Goal: Task Accomplishment & Management: Manage account settings

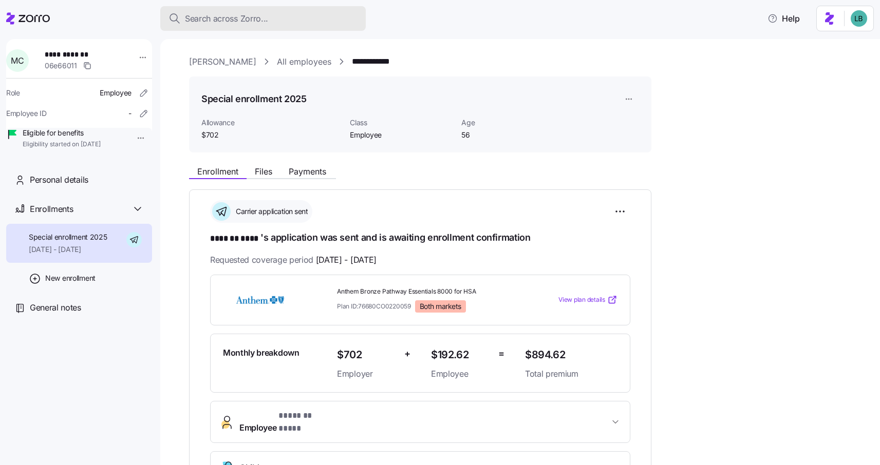
click at [217, 16] on span "Search across Zorro..." at bounding box center [226, 18] width 83 height 13
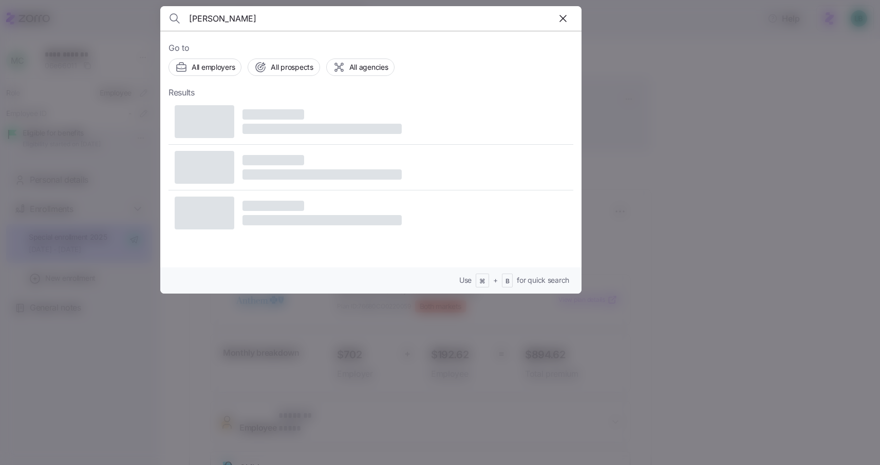
type input "michele cruz"
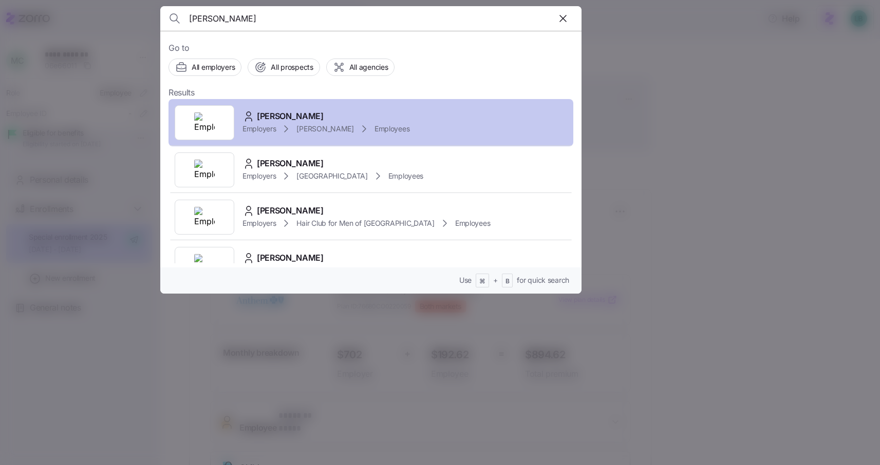
click at [295, 119] on span "Michele Cruz" at bounding box center [290, 116] width 67 height 13
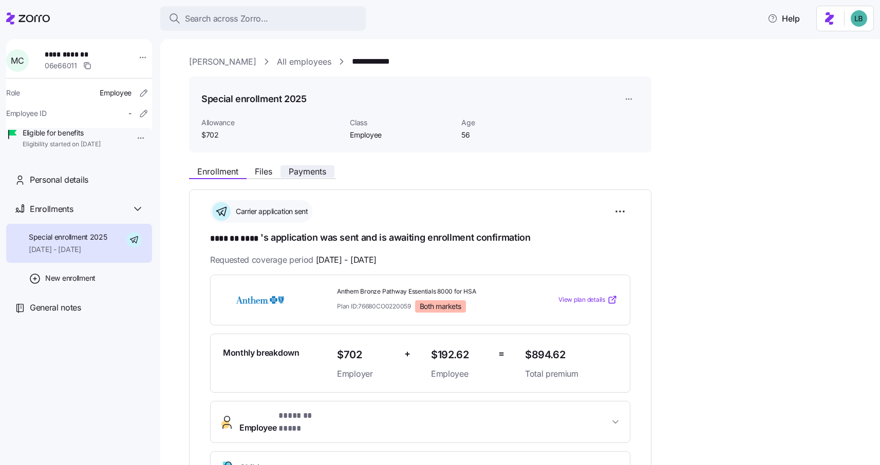
click at [302, 170] on span "Payments" at bounding box center [307, 171] width 37 height 8
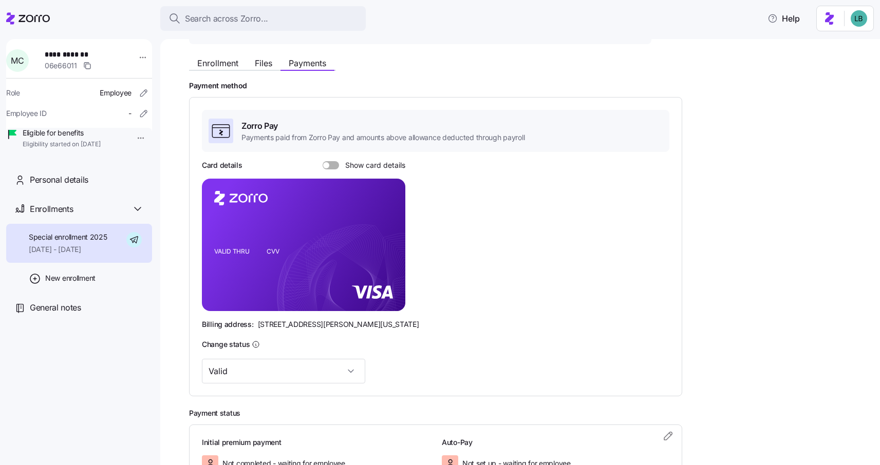
scroll to position [94, 0]
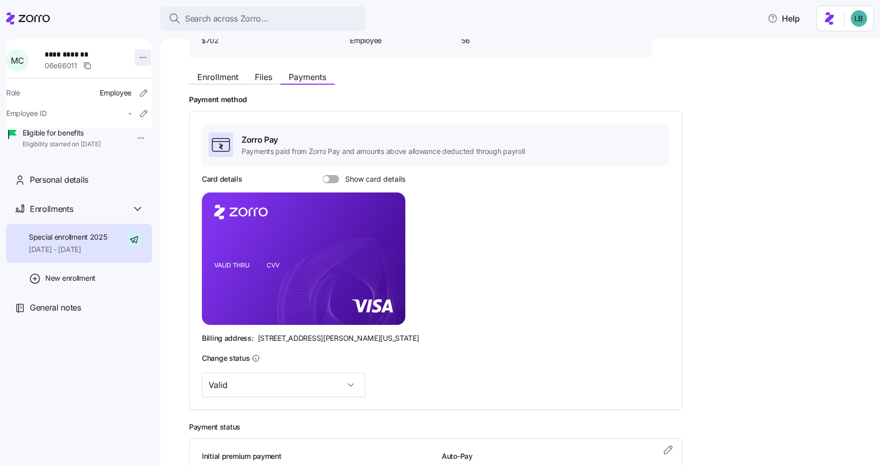
click at [139, 59] on html "**********" at bounding box center [440, 229] width 880 height 459
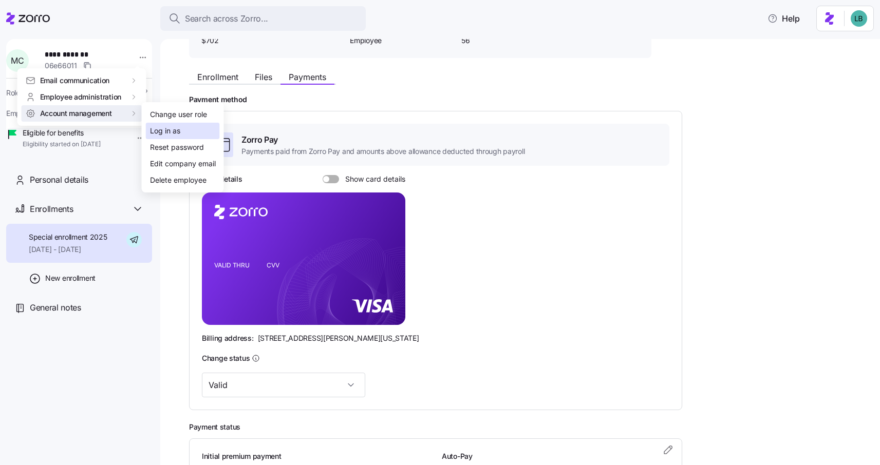
click at [154, 131] on div "Log in as" at bounding box center [165, 130] width 30 height 11
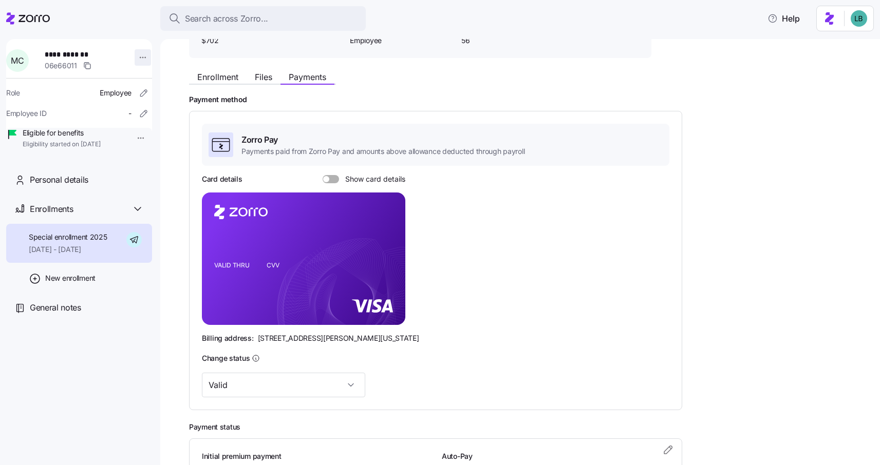
click at [138, 59] on html "**********" at bounding box center [440, 229] width 880 height 459
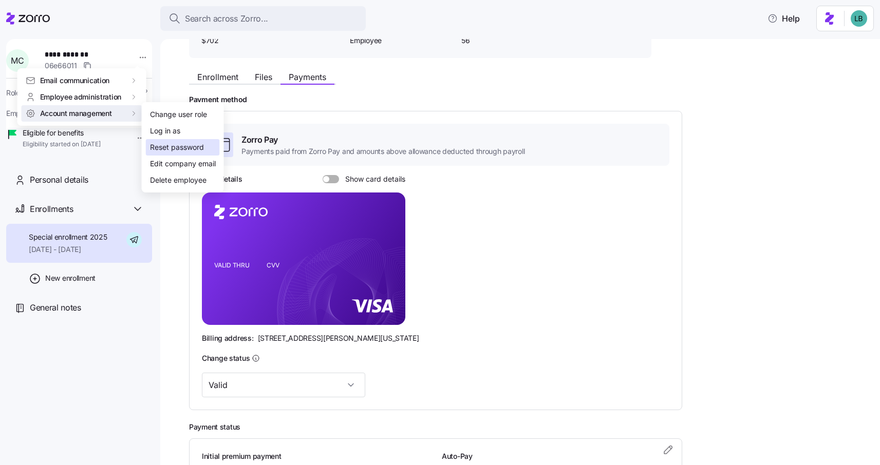
click at [176, 150] on div "Reset password" at bounding box center [177, 147] width 54 height 11
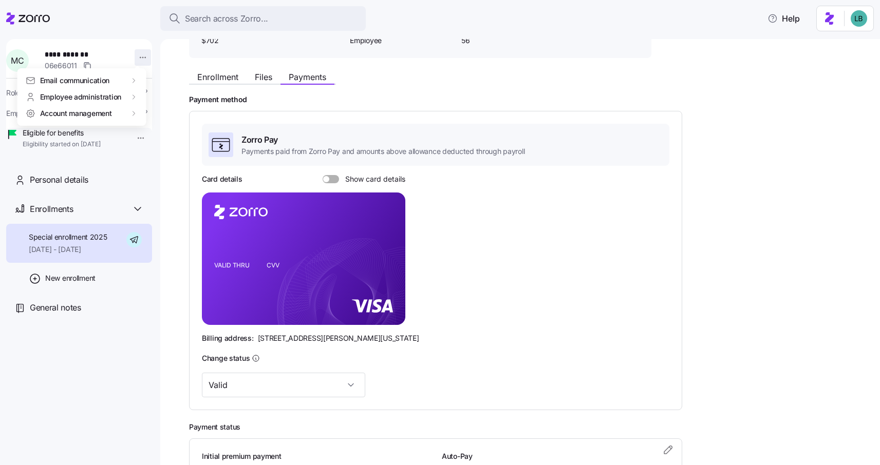
click at [137, 59] on html "**********" at bounding box center [440, 229] width 880 height 459
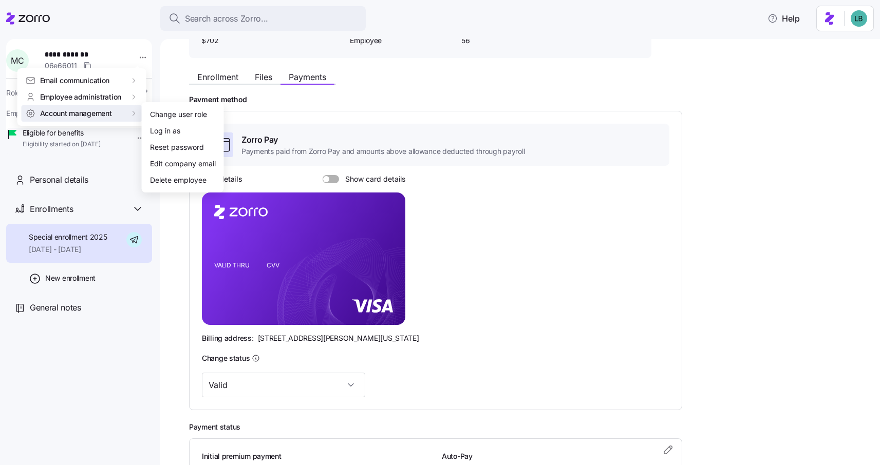
click at [427, 87] on html "**********" at bounding box center [440, 229] width 880 height 459
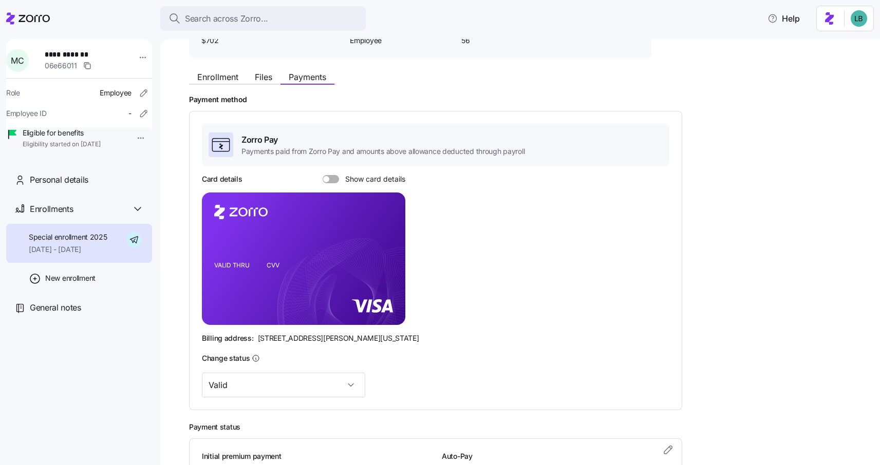
click at [333, 176] on span at bounding box center [334, 179] width 10 height 8
click at [322, 175] on input "Show card details" at bounding box center [322, 175] width 0 height 0
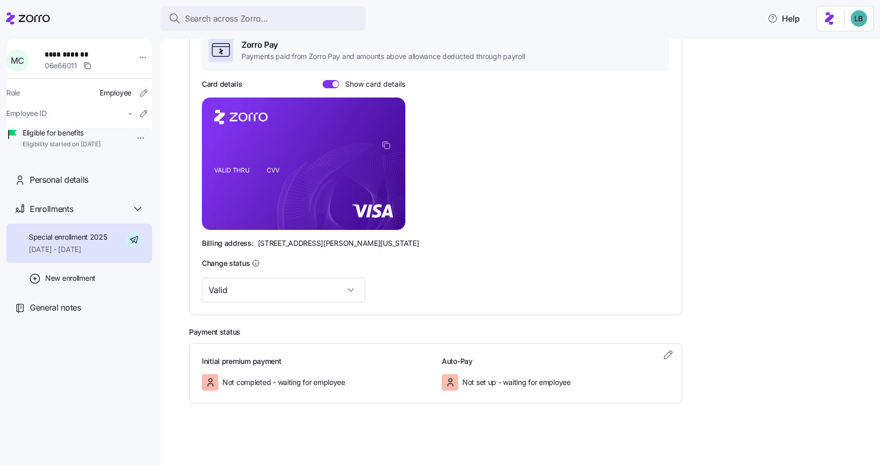
scroll to position [0, 0]
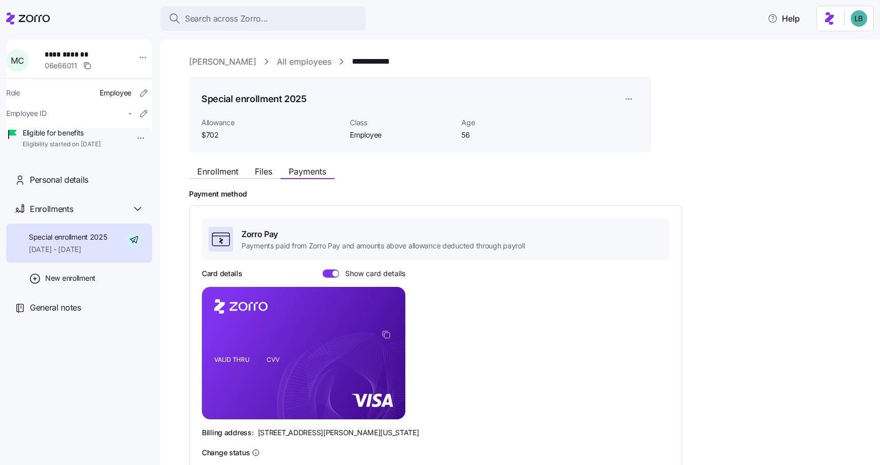
click at [398, 62] on link "**********" at bounding box center [377, 61] width 51 height 13
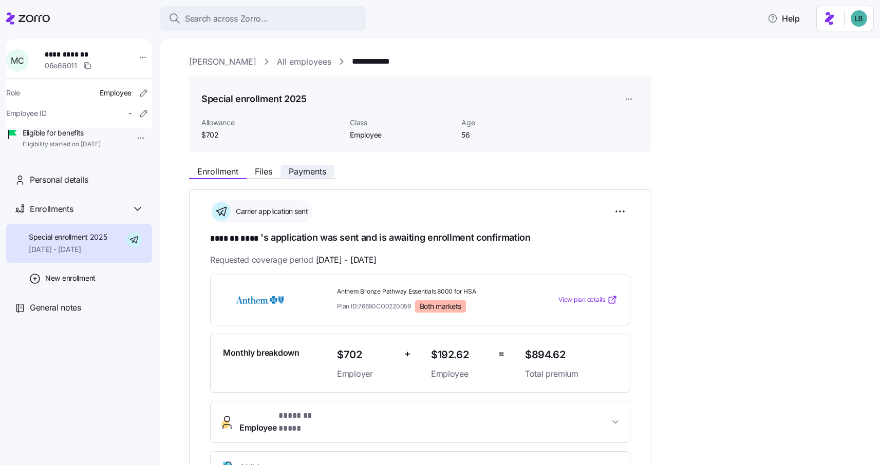
click at [310, 170] on span "Payments" at bounding box center [307, 171] width 37 height 8
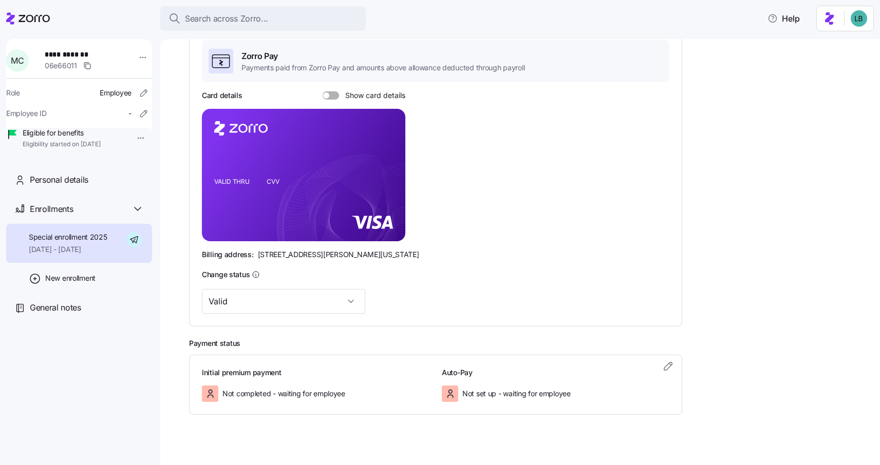
scroll to position [189, 0]
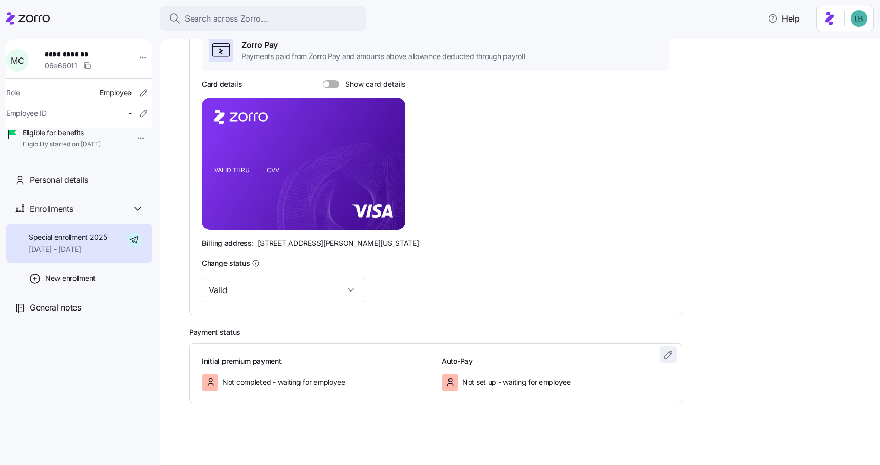
click at [672, 353] on icon "button" at bounding box center [668, 355] width 8 height 8
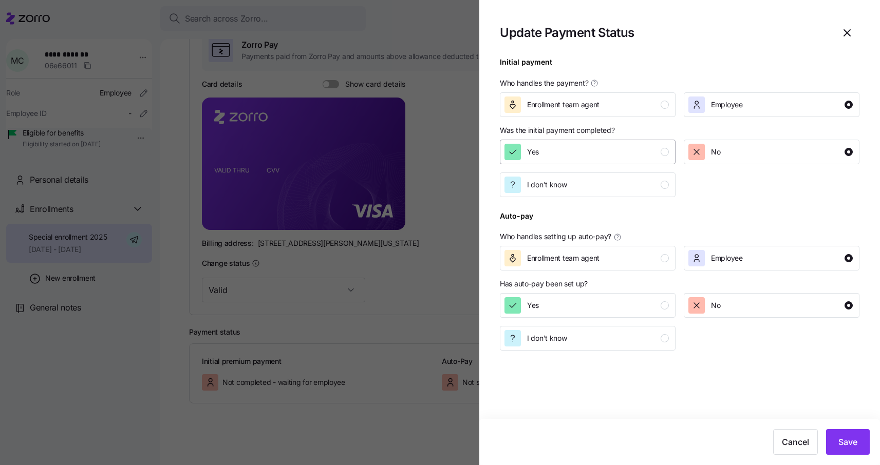
click at [622, 151] on div "Yes" at bounding box center [586, 152] width 164 height 16
click at [851, 446] on span "Save" at bounding box center [847, 442] width 19 height 12
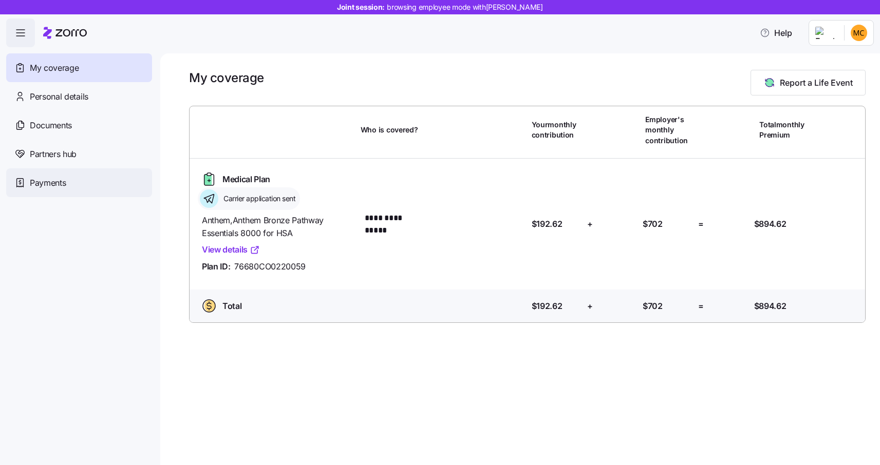
click at [53, 187] on span "Payments" at bounding box center [48, 183] width 36 height 13
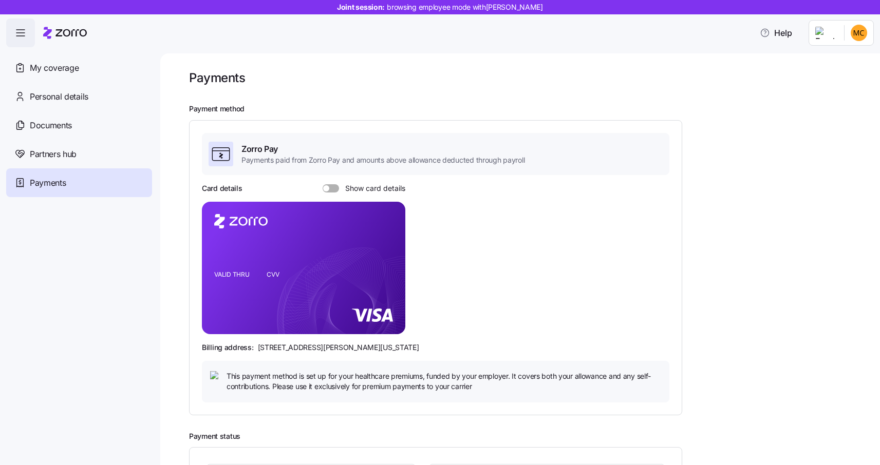
click at [336, 188] on span at bounding box center [334, 188] width 10 height 8
click at [322, 184] on input "Show card details" at bounding box center [322, 184] width 0 height 0
click at [48, 181] on span "Payments" at bounding box center [48, 183] width 36 height 13
click at [44, 184] on span "Payments" at bounding box center [48, 183] width 36 height 13
click at [59, 67] on span "My coverage" at bounding box center [54, 68] width 49 height 13
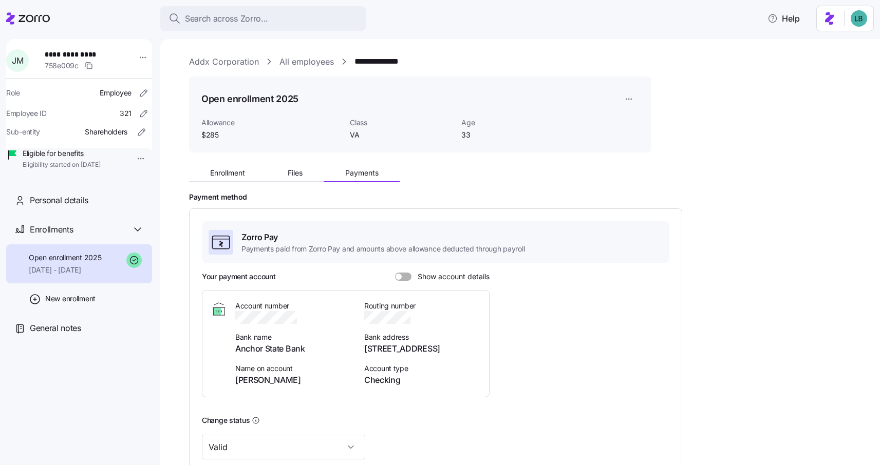
scroll to position [157, 0]
